Goal: Information Seeking & Learning: Learn about a topic

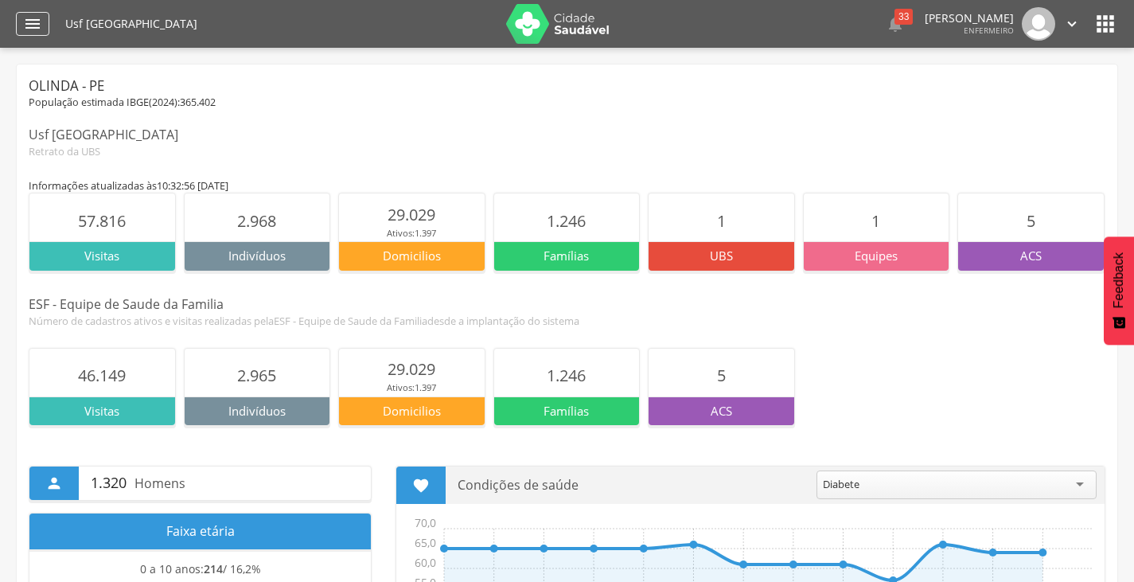
click at [47, 30] on div "" at bounding box center [32, 24] width 33 height 24
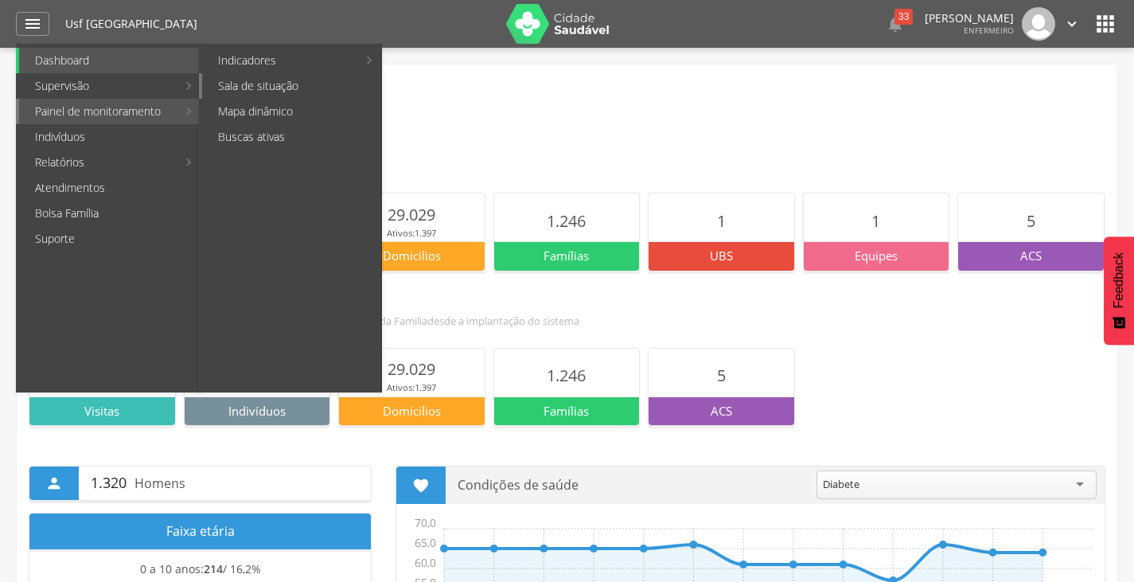
click at [255, 85] on link "Sala de situação" at bounding box center [291, 85] width 179 height 25
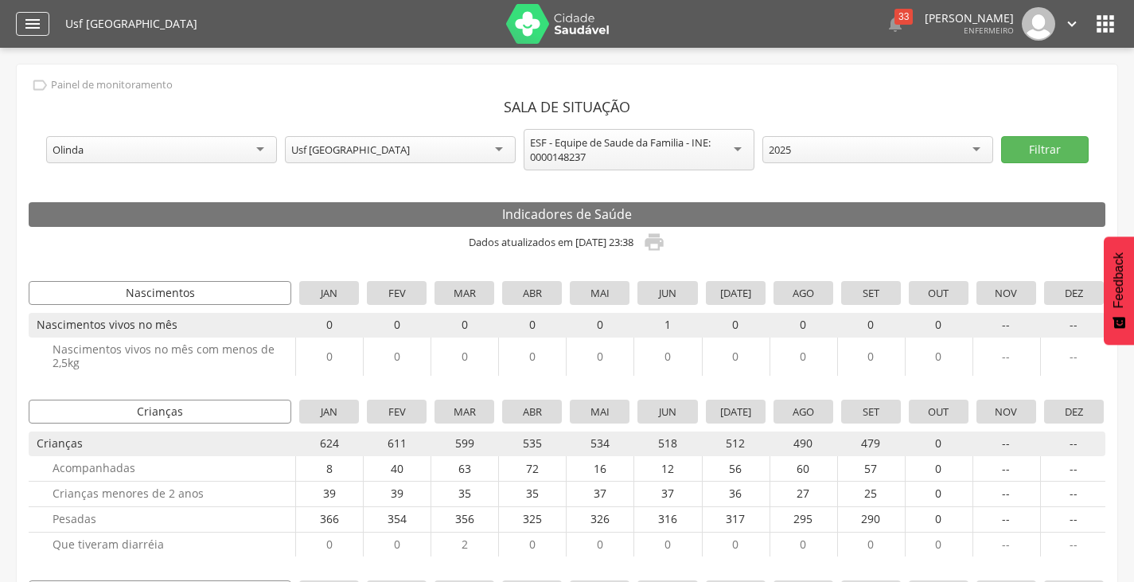
click at [40, 19] on icon "" at bounding box center [32, 23] width 19 height 19
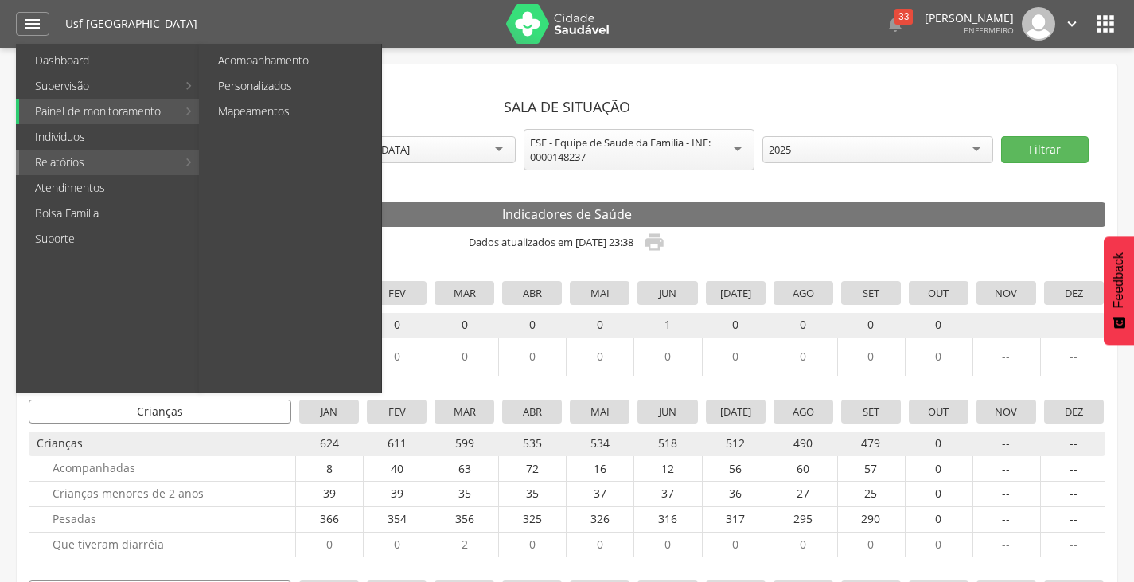
click at [60, 160] on link "Relatórios" at bounding box center [98, 162] width 158 height 25
click at [282, 53] on link "Acompanhamento" at bounding box center [291, 60] width 179 height 25
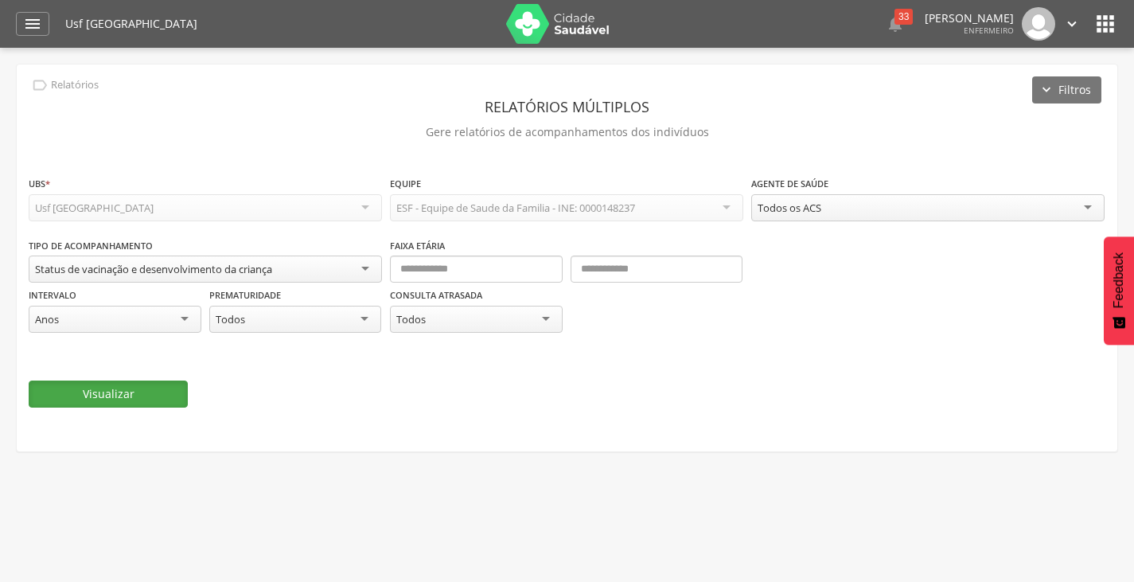
click at [103, 400] on button "Visualizar" at bounding box center [108, 393] width 159 height 27
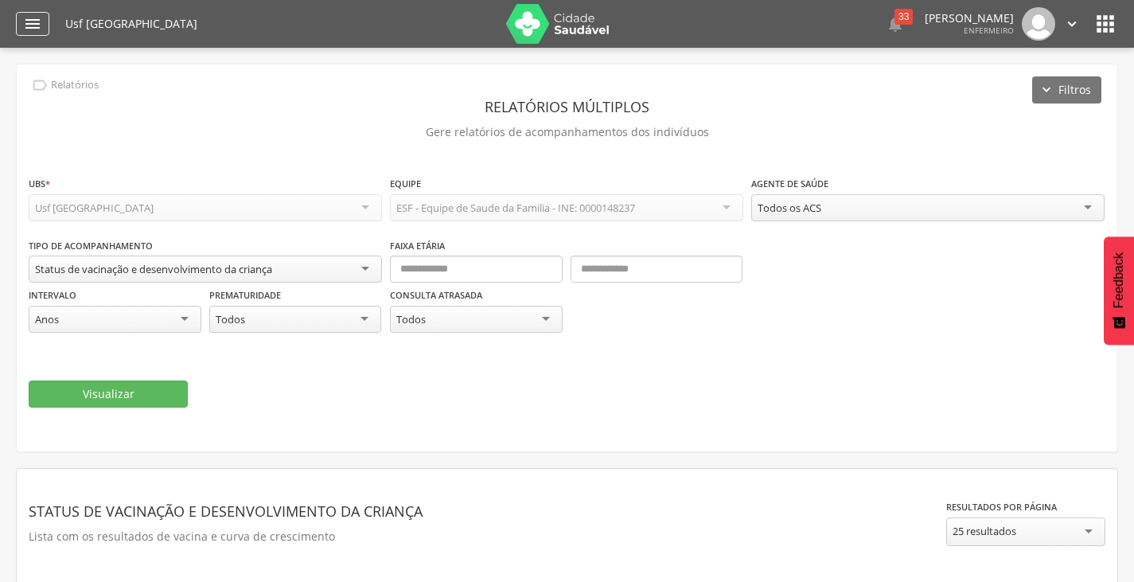
click at [36, 33] on div "" at bounding box center [32, 24] width 33 height 24
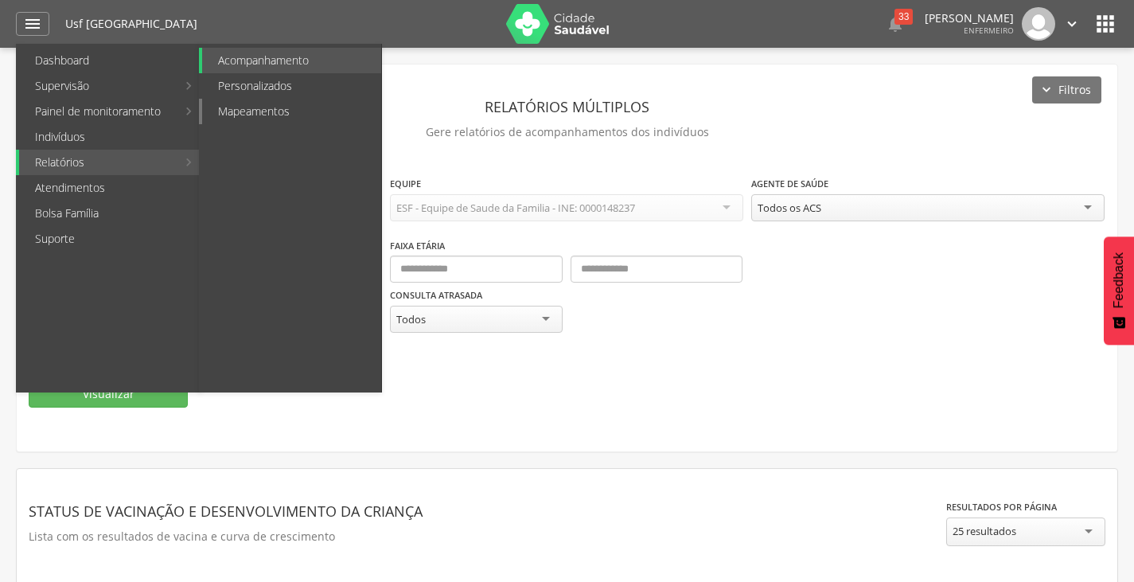
click at [300, 113] on link "Mapeamentos" at bounding box center [291, 111] width 179 height 25
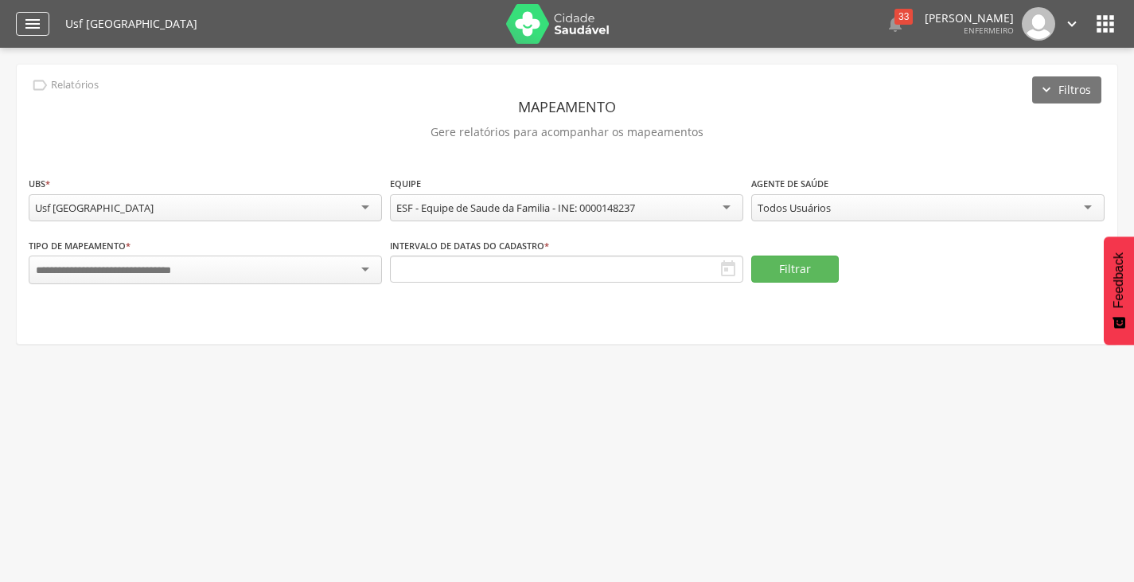
click at [40, 25] on icon "" at bounding box center [32, 23] width 19 height 19
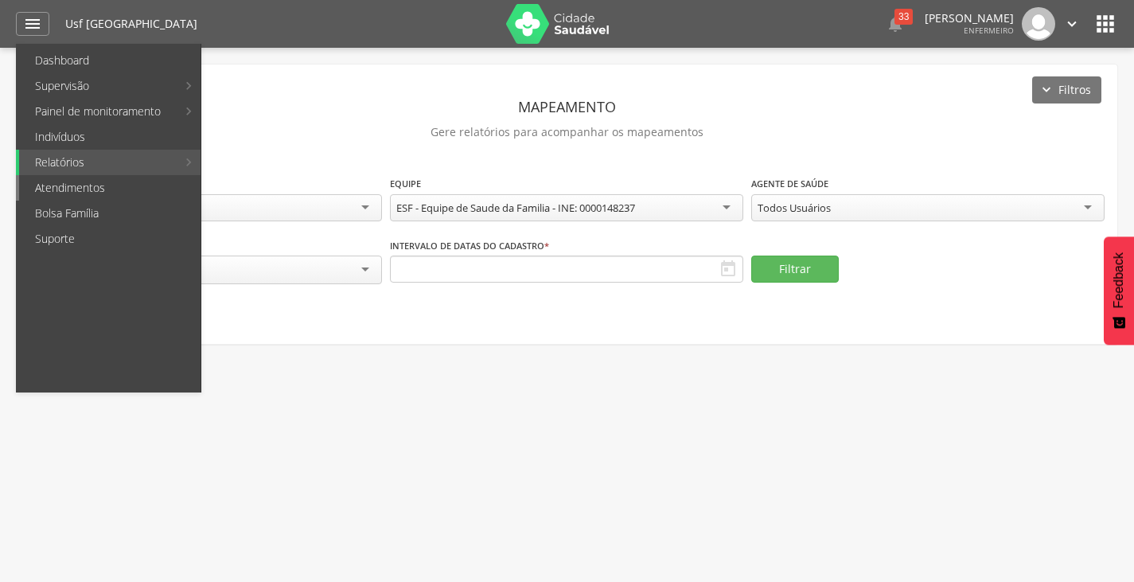
click at [85, 178] on link "Atendimentos" at bounding box center [109, 187] width 181 height 25
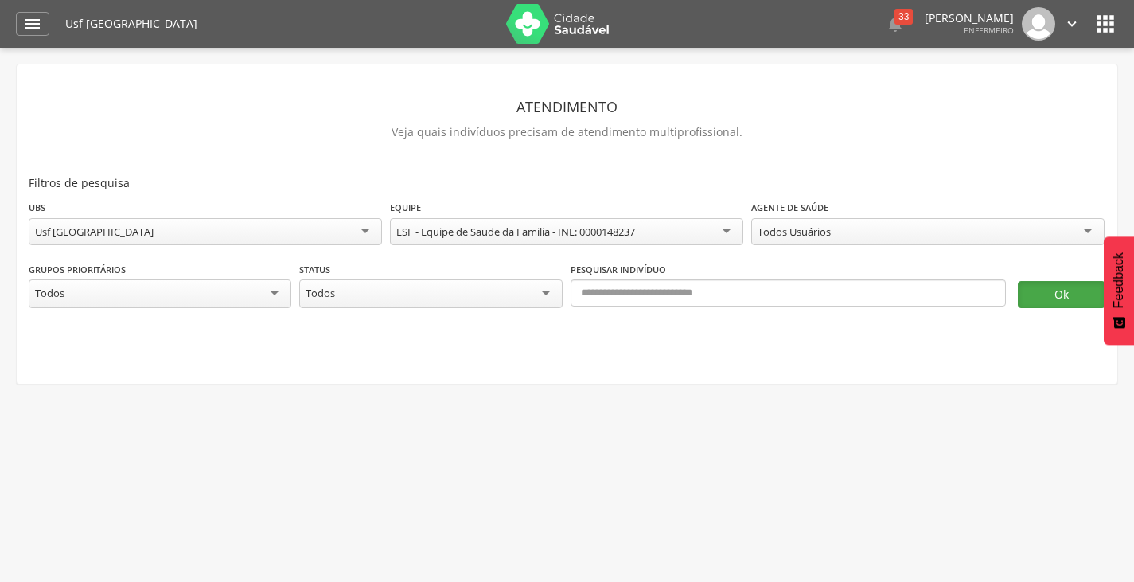
click at [1085, 298] on button "Ok" at bounding box center [1062, 294] width 88 height 27
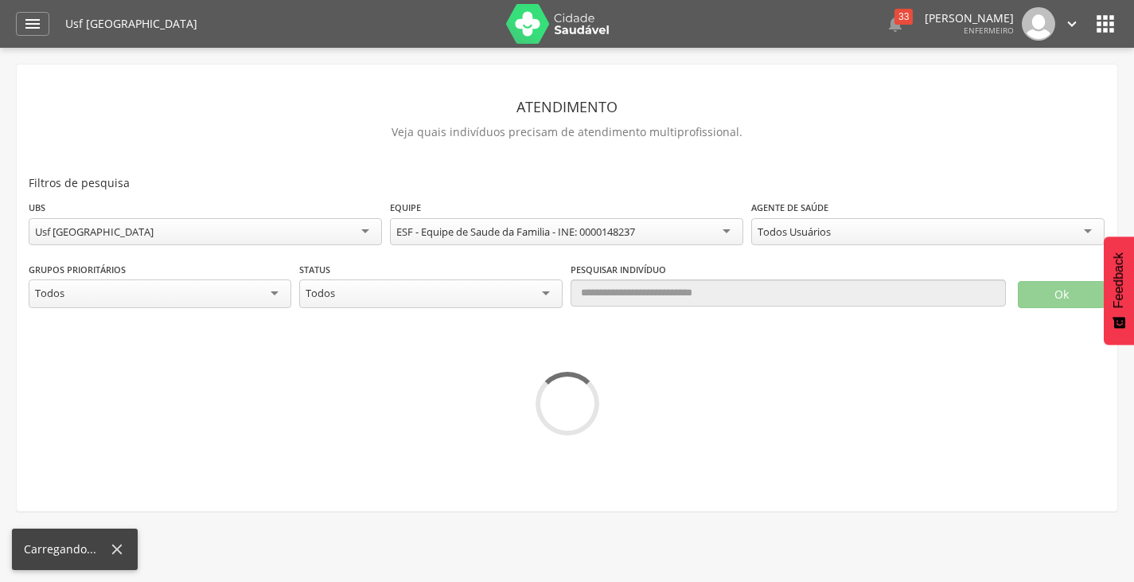
click at [1088, 228] on div "Todos Usuários" at bounding box center [927, 231] width 353 height 27
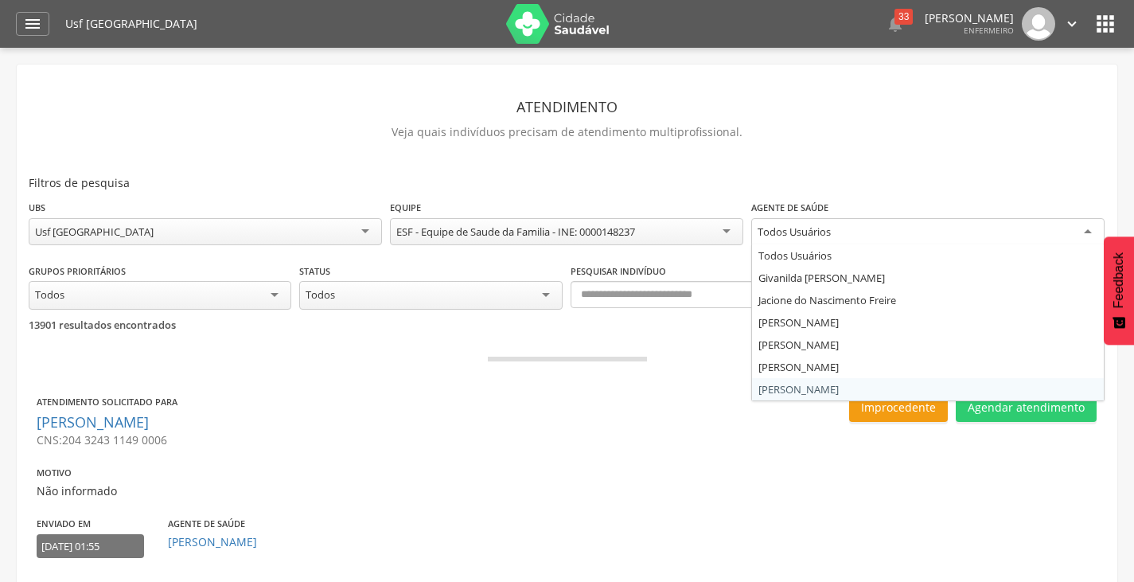
click at [584, 498] on div "Improcedente Agendar atendimento" at bounding box center [838, 479] width 534 height 173
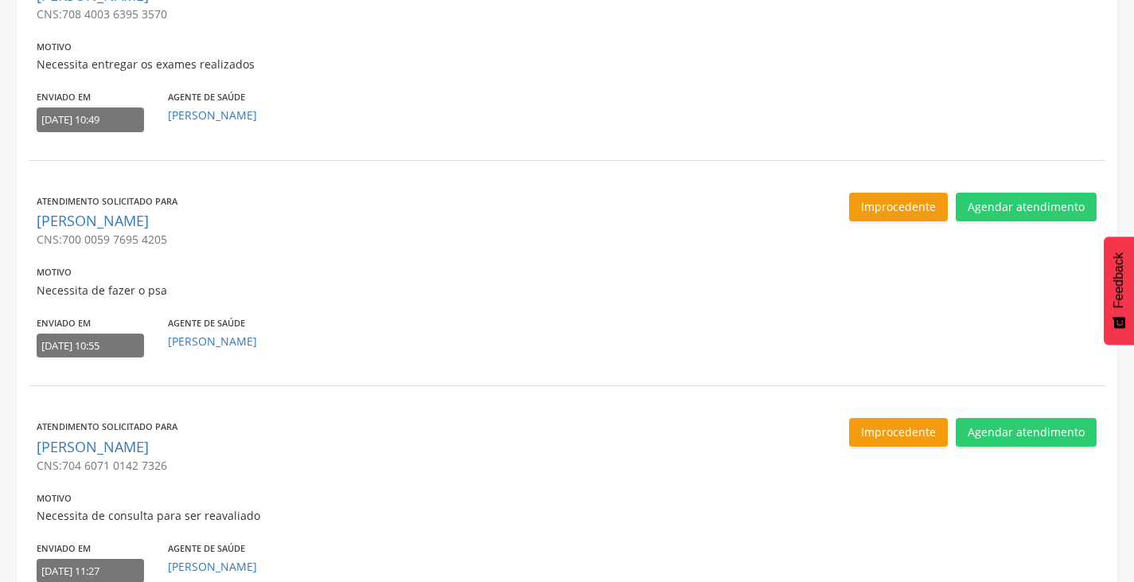
scroll to position [730, 0]
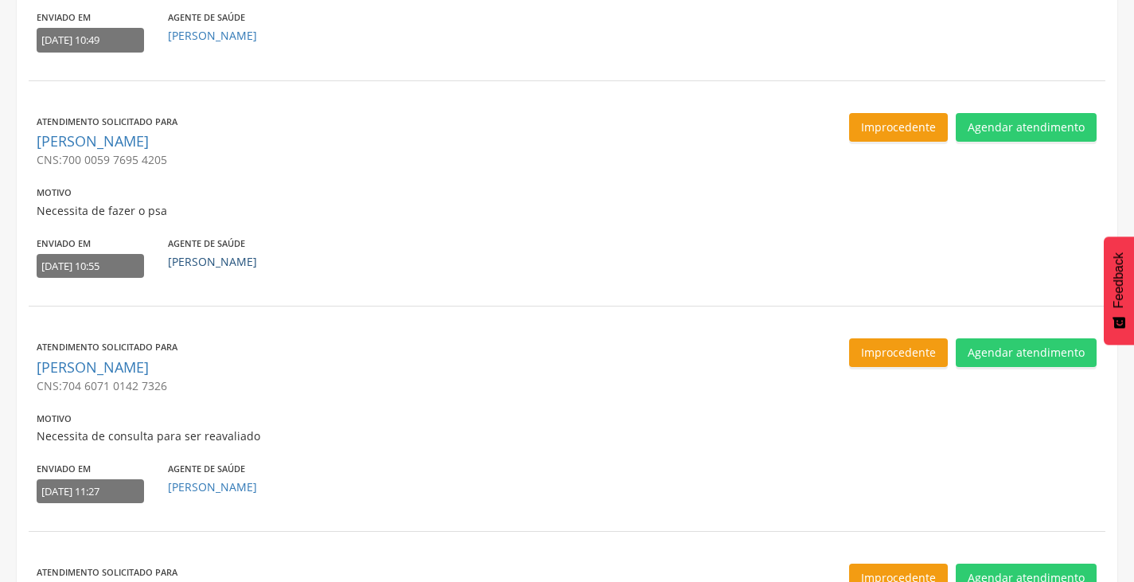
click at [230, 258] on link "[PERSON_NAME]" at bounding box center [212, 261] width 89 height 15
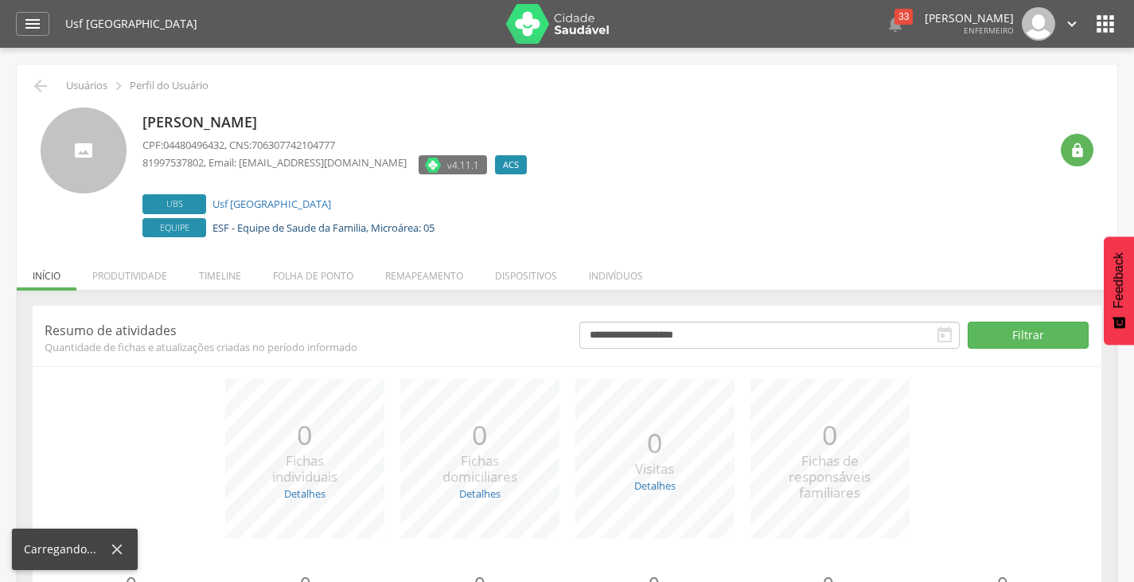
click at [390, 228] on link "ESF - Equipe de Saude da Familia, Microárea: 05" at bounding box center [324, 227] width 222 height 14
type input "**********"
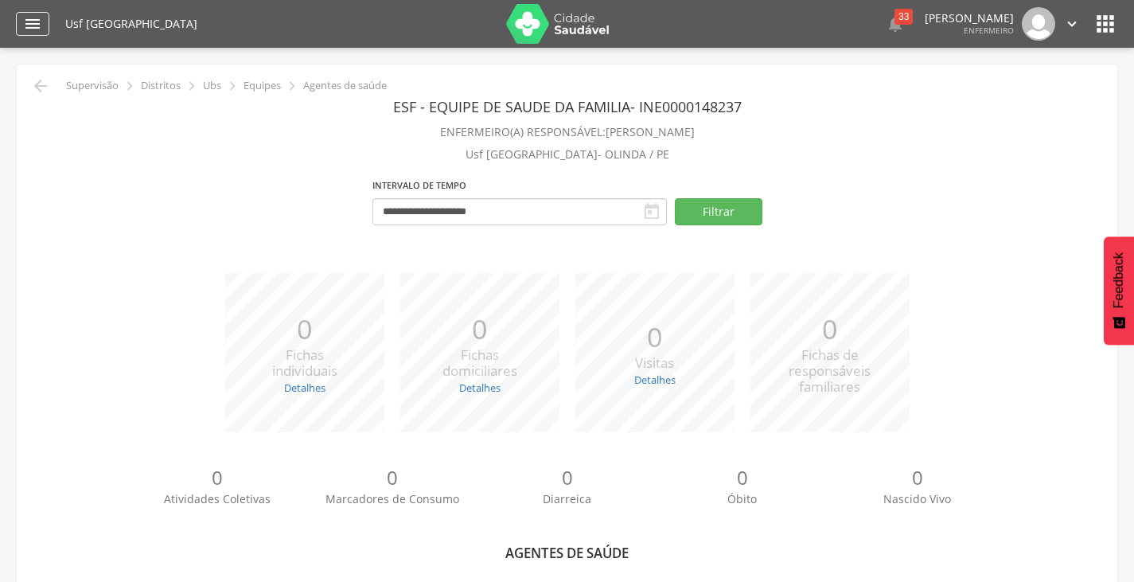
click at [35, 21] on icon "" at bounding box center [32, 23] width 19 height 19
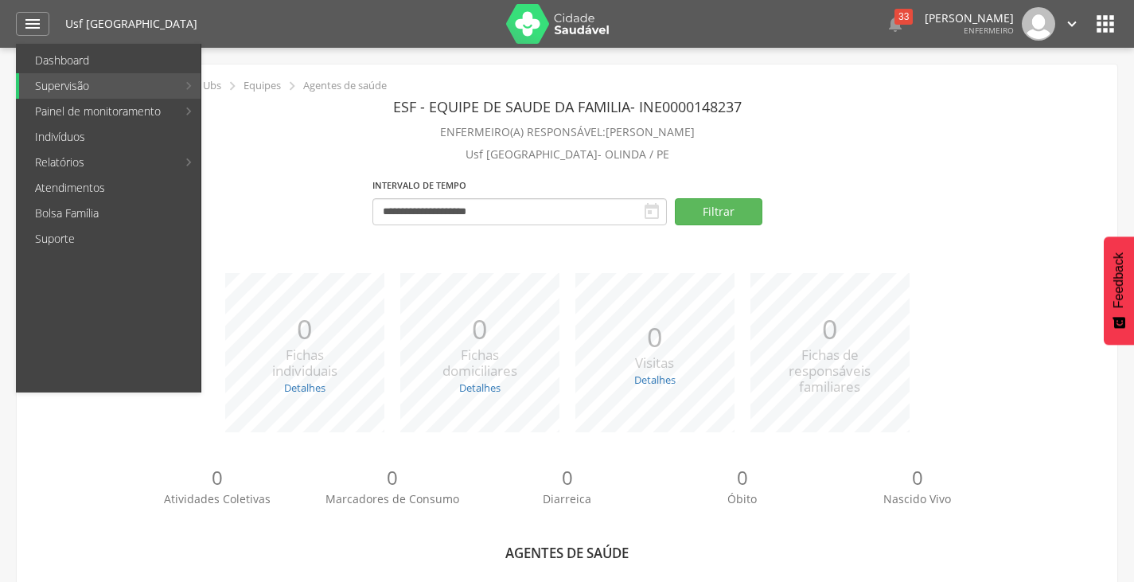
click at [79, 453] on div "0 Atividades Coletivas 0 Marcadores de Consumo 0 Diarreica 0 Óbito 0 Nascido Vi…" at bounding box center [567, 492] width 1077 height 88
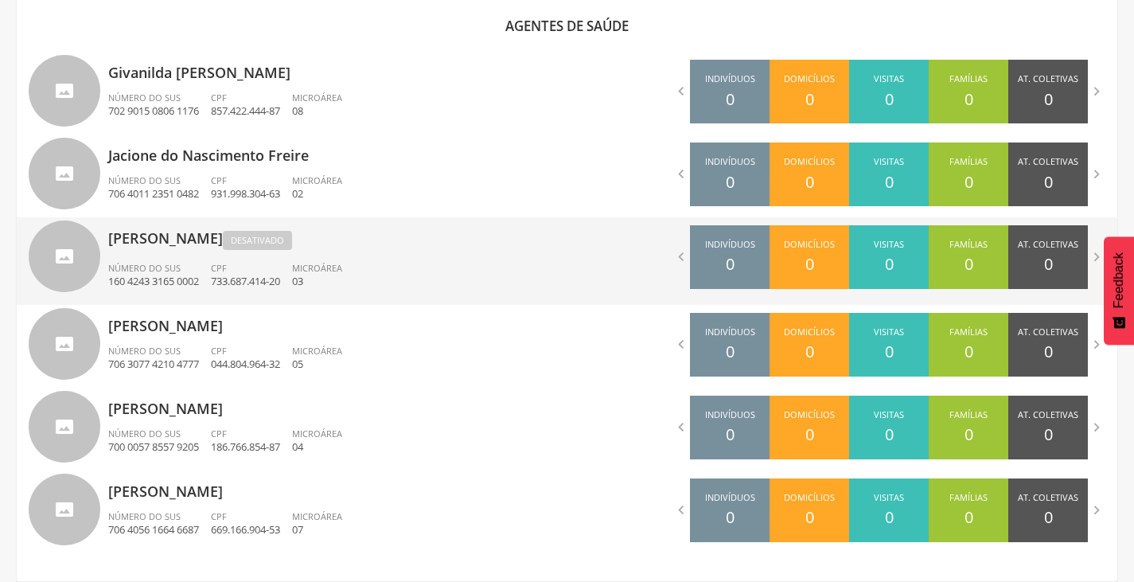
scroll to position [288, 0]
